Goal: Check status

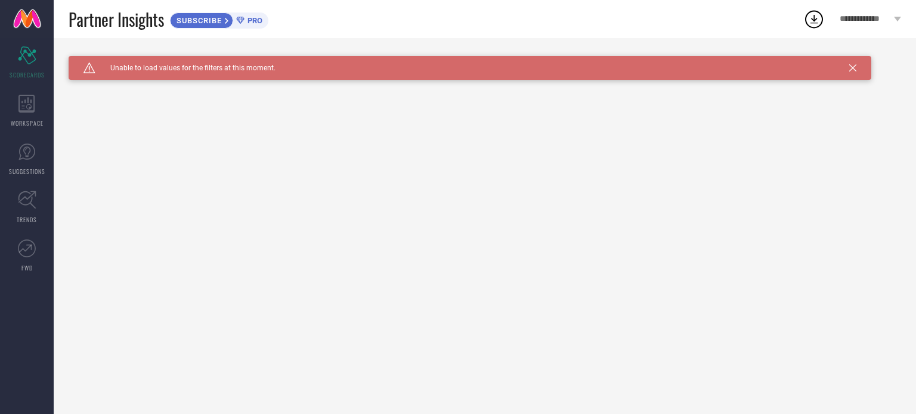
click at [248, 60] on div "Caution Created with Sketch. Unable to load values for the filters at this mome…" at bounding box center [470, 68] width 803 height 24
drag, startPoint x: 850, startPoint y: 74, endPoint x: 855, endPoint y: 57, distance: 17.9
click at [855, 57] on div "Caution Created with Sketch. Unable to load values for the filters at this mome…" at bounding box center [470, 68] width 803 height 24
drag, startPoint x: 855, startPoint y: 57, endPoint x: 853, endPoint y: 64, distance: 7.3
click at [853, 64] on div "Caution Created with Sketch. Unable to load values for the filters at this mome…" at bounding box center [470, 68] width 803 height 24
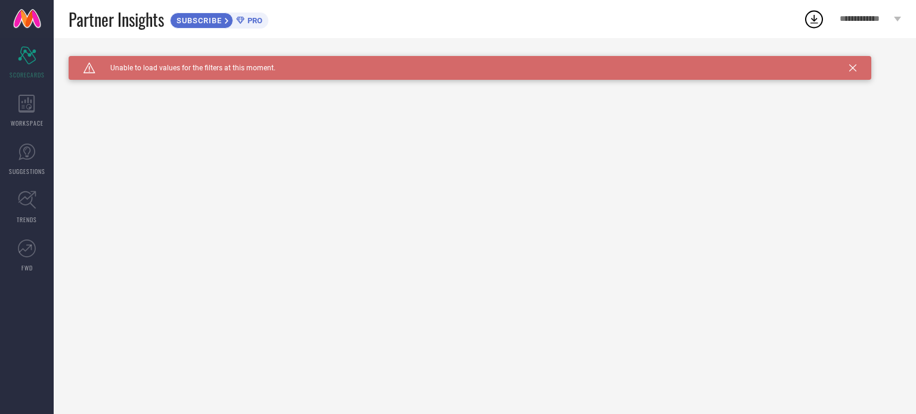
click at [853, 64] on div "Caution Created with Sketch. Unable to load values for the filters at this mome…" at bounding box center [470, 68] width 803 height 24
